Goal: Complete application form

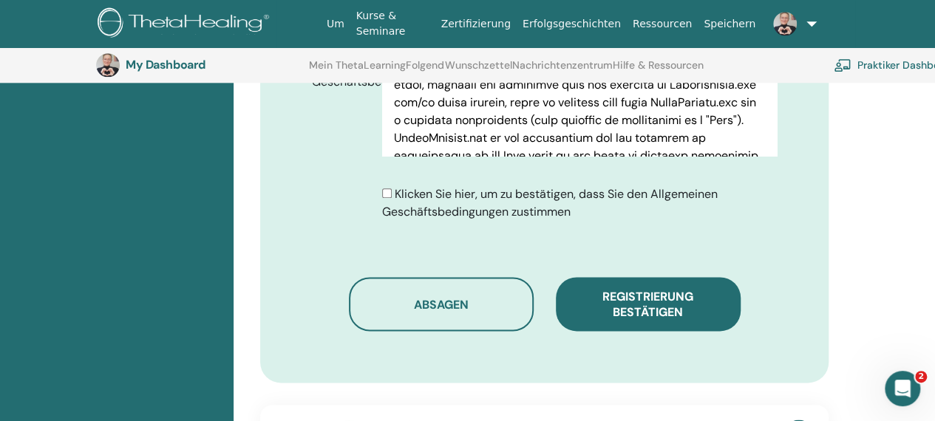
scroll to position [849, 0]
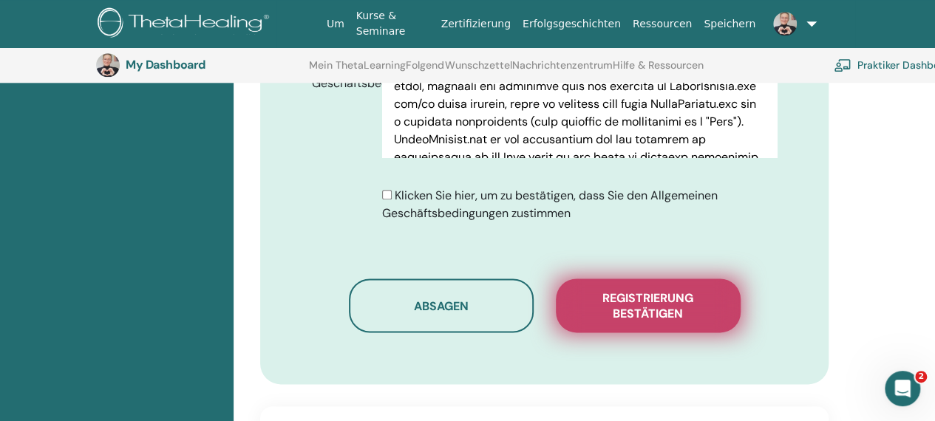
click at [667, 291] on span "Registrierung bestätigen" at bounding box center [648, 306] width 148 height 31
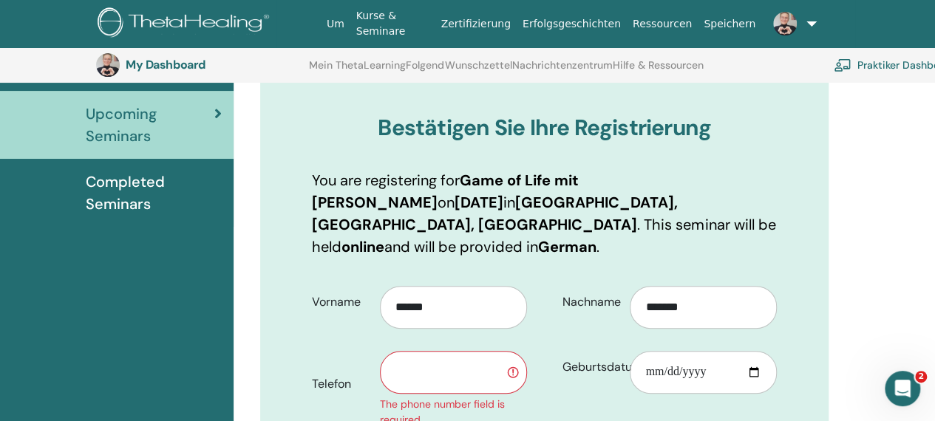
scroll to position [257, 0]
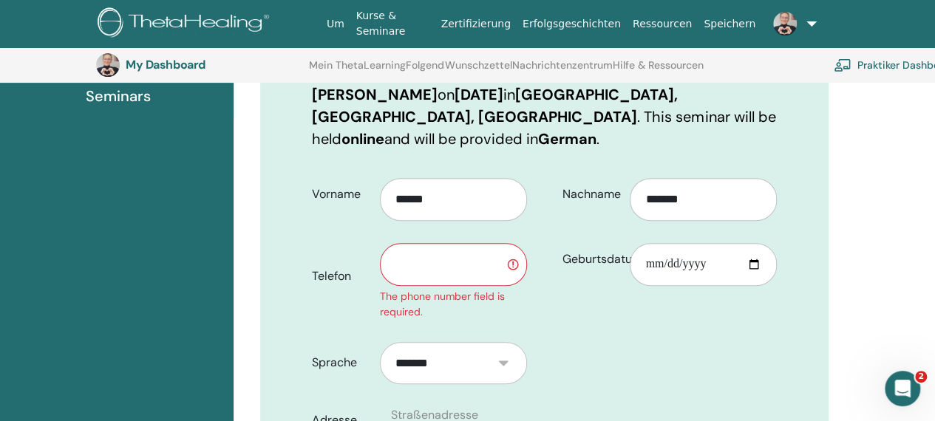
click at [480, 245] on input "text" at bounding box center [453, 264] width 147 height 43
type input "**********"
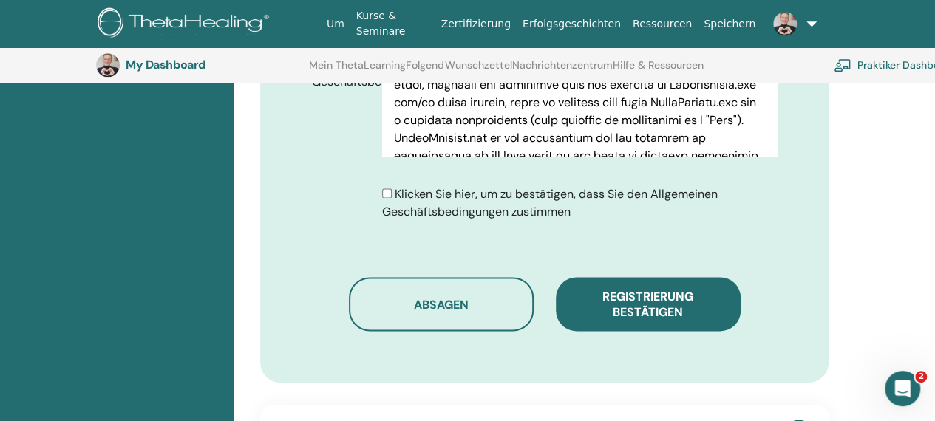
scroll to position [923, 0]
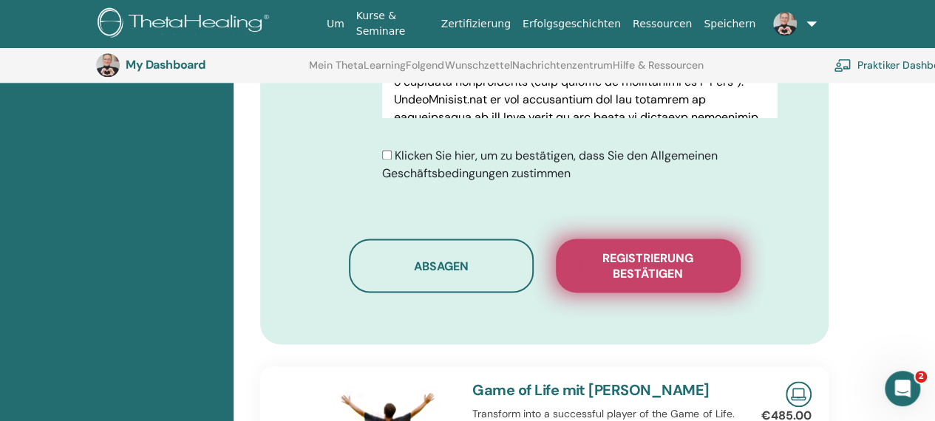
click at [634, 261] on button "Registrierung bestätigen" at bounding box center [648, 266] width 185 height 54
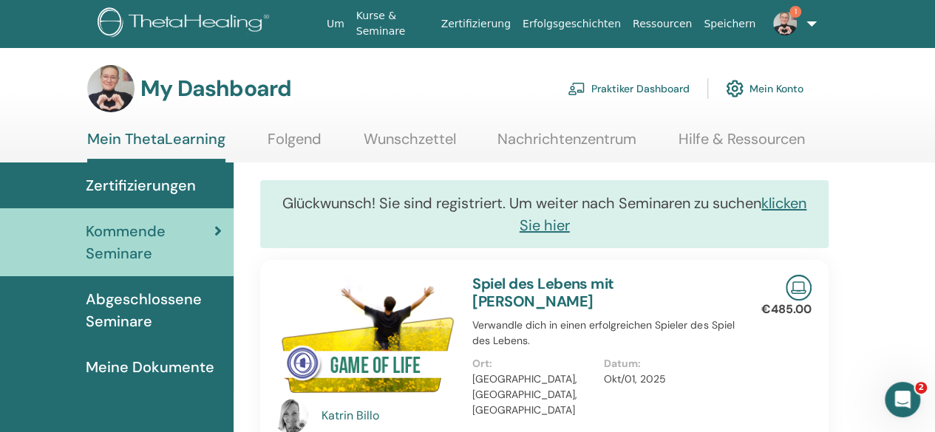
click at [782, 25] on img at bounding box center [785, 24] width 24 height 24
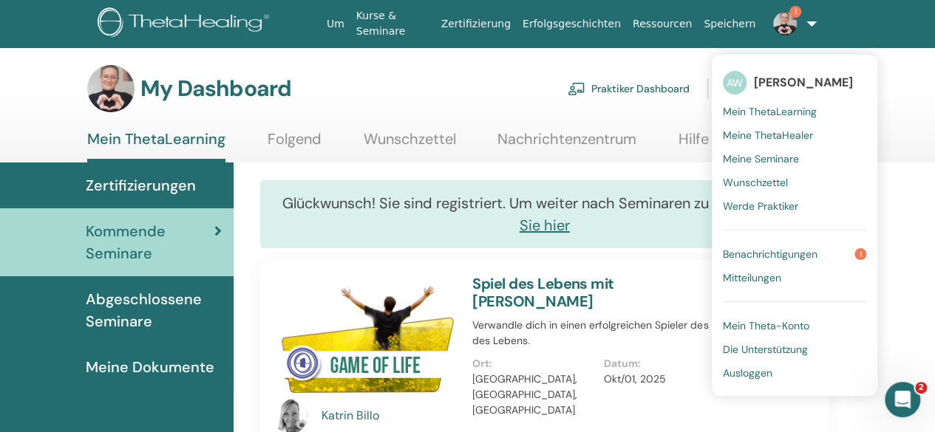
click at [798, 254] on link "Benachrichtigungen 1" at bounding box center [794, 254] width 143 height 24
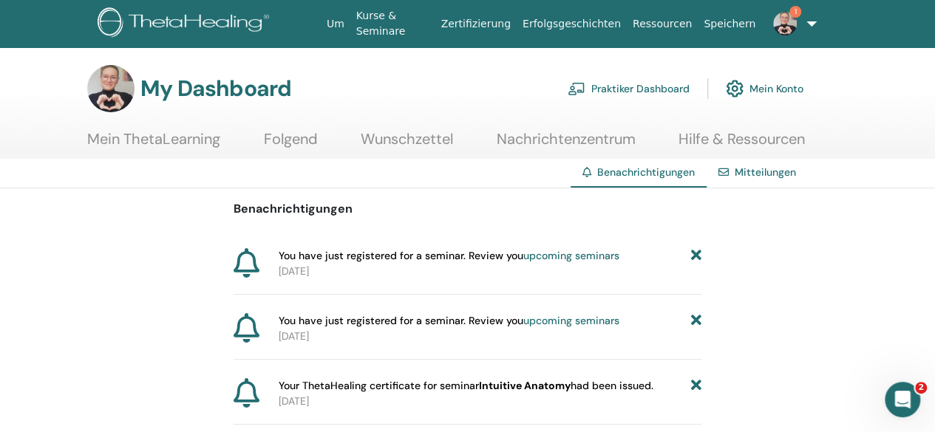
click at [573, 259] on link "upcoming seminars" at bounding box center [571, 255] width 96 height 13
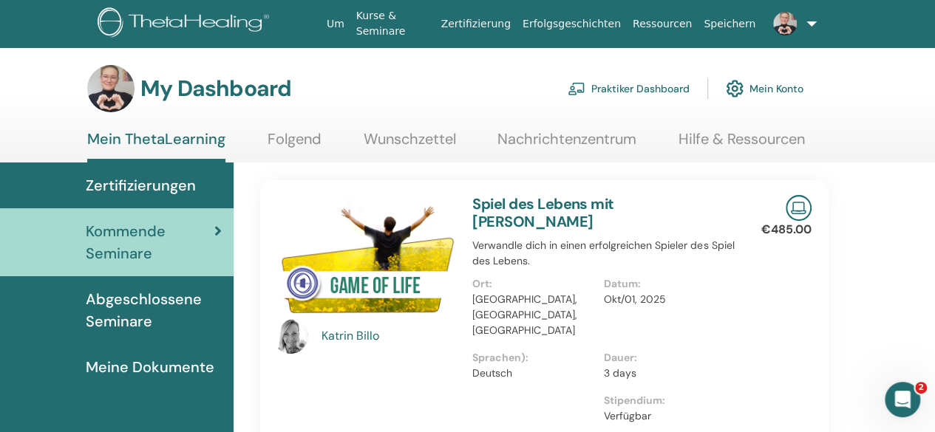
click at [410, 140] on link "Wunschzettel" at bounding box center [410, 144] width 92 height 29
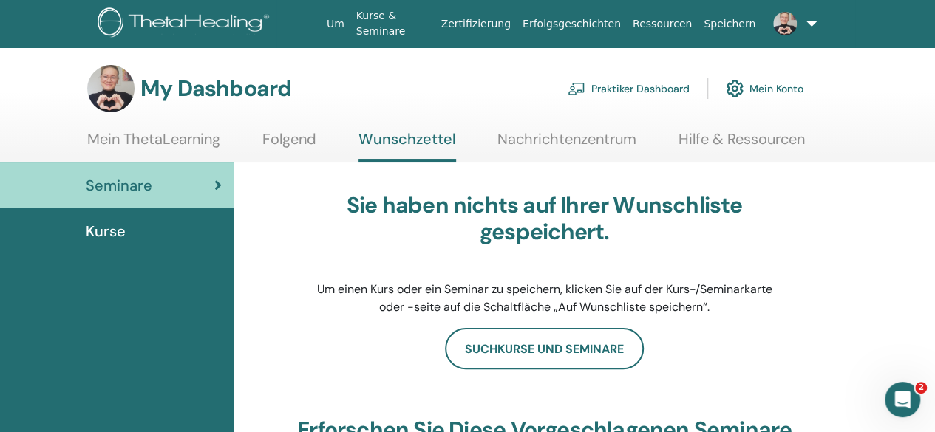
click at [305, 140] on link "Folgend" at bounding box center [289, 144] width 54 height 29
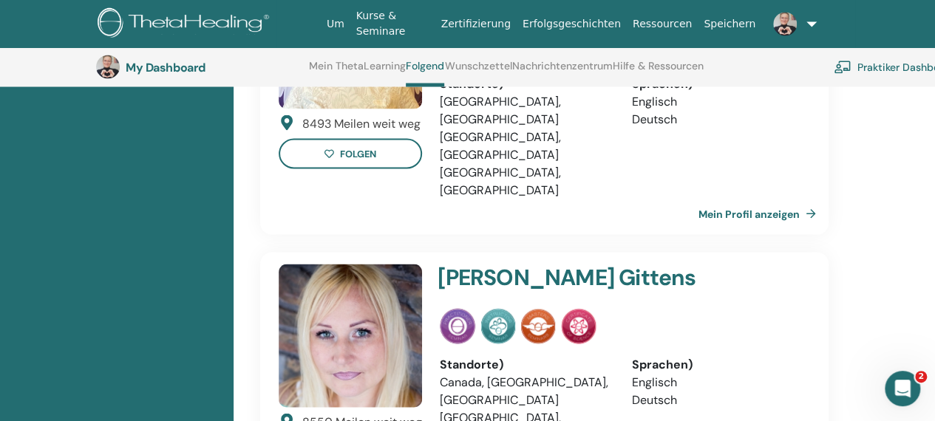
scroll to position [1517, 0]
